Goal: Task Accomplishment & Management: Manage account settings

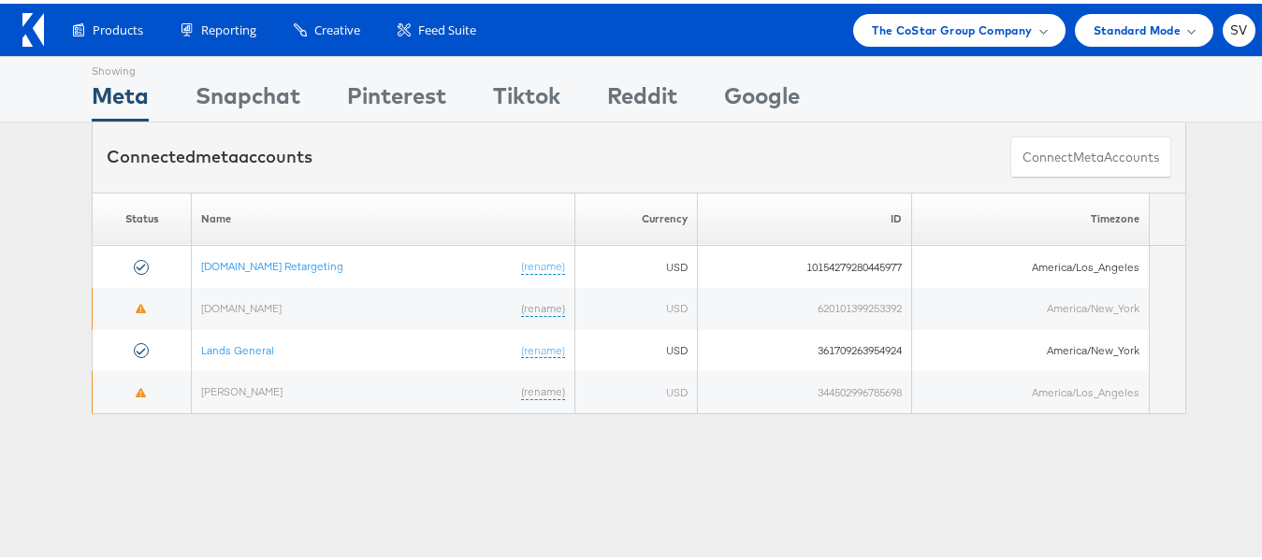
click at [940, 48] on div "Products Product Catalogs Enhance Your Product Catalog, Map Them to Publishers,…" at bounding box center [639, 26] width 1278 height 52
click at [912, 39] on div "The CoStar Group Company" at bounding box center [958, 26] width 211 height 33
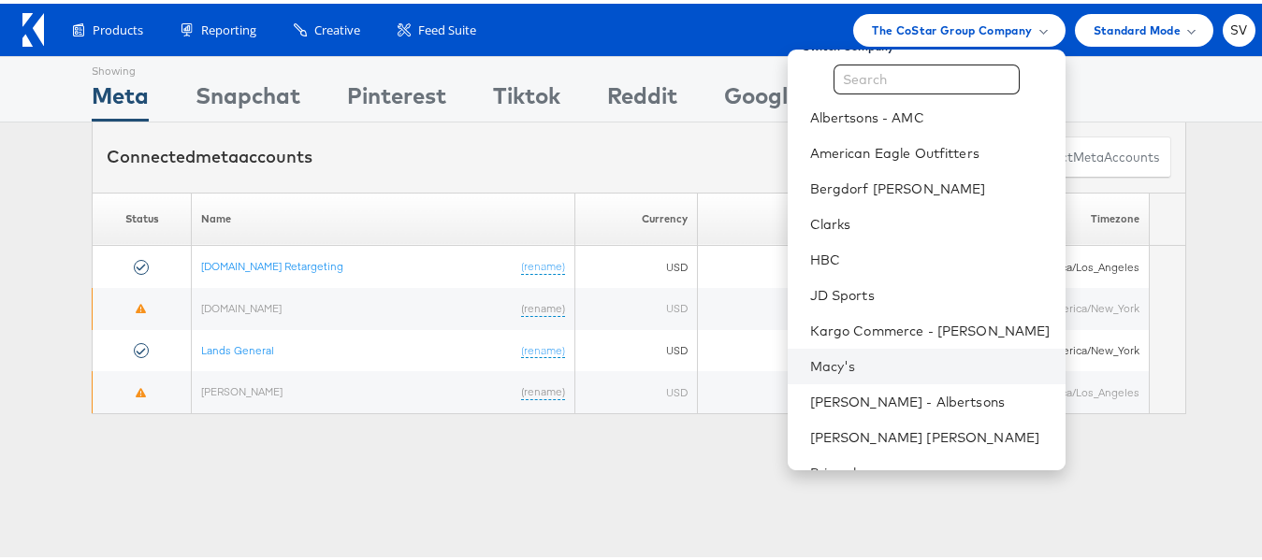
scroll to position [29, 0]
click at [823, 357] on link "Macy's" at bounding box center [930, 360] width 240 height 19
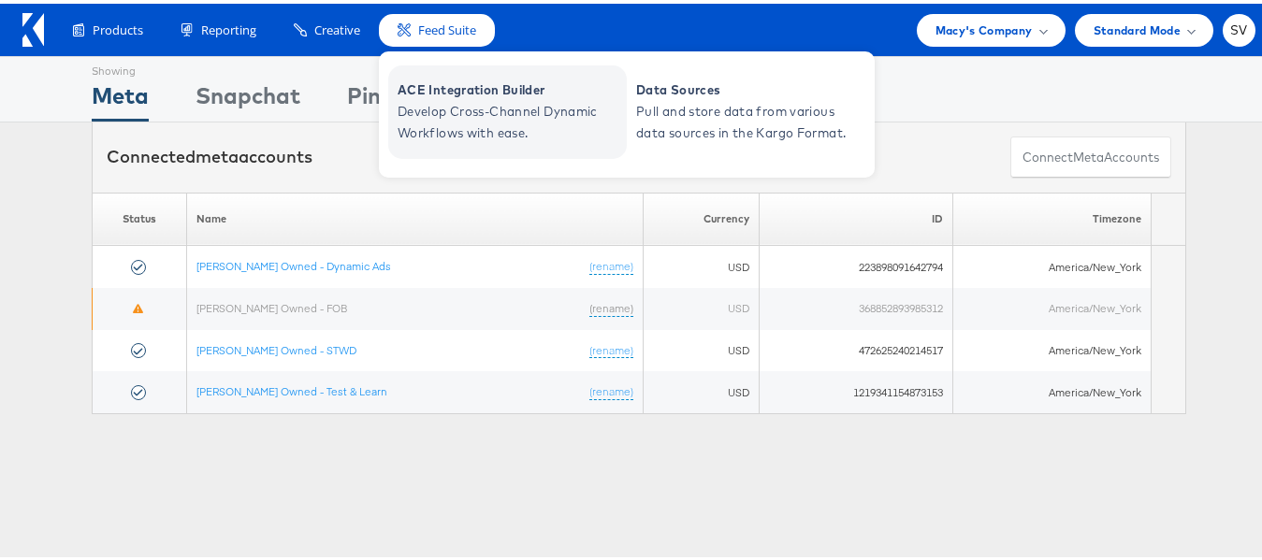
click at [447, 106] on span "Develop Cross-Channel Dynamic Workflows with ease." at bounding box center [510, 118] width 225 height 43
